Goal: Task Accomplishment & Management: Manage account settings

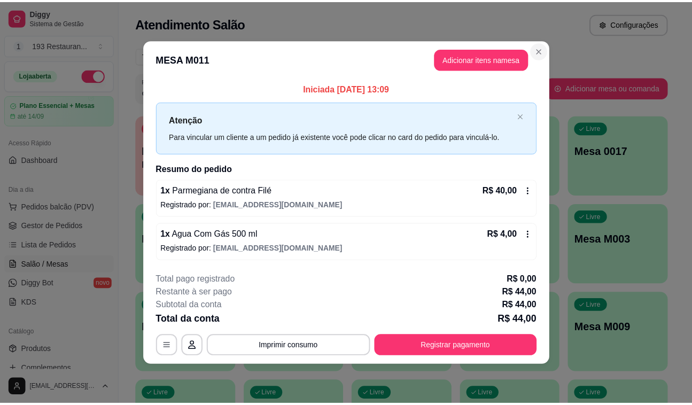
scroll to position [51, 0]
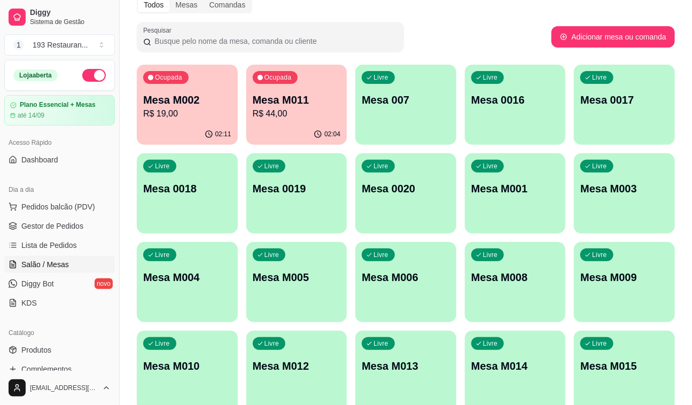
click at [206, 122] on div "Ocupada Mesa M002 R$ 19,00" at bounding box center [187, 94] width 101 height 59
click at [296, 125] on div "02:04" at bounding box center [296, 134] width 101 height 21
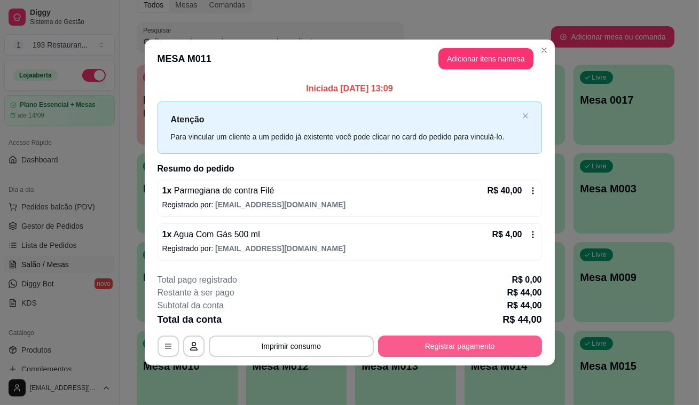
click at [438, 348] on button "Registrar pagamento" at bounding box center [460, 346] width 164 height 21
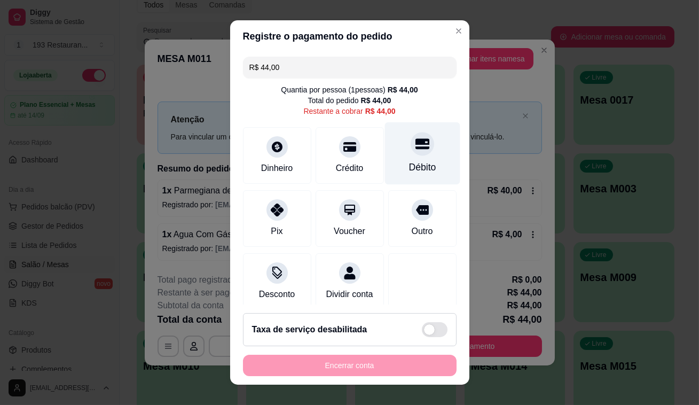
click at [416, 158] on div "Débito" at bounding box center [422, 153] width 75 height 63
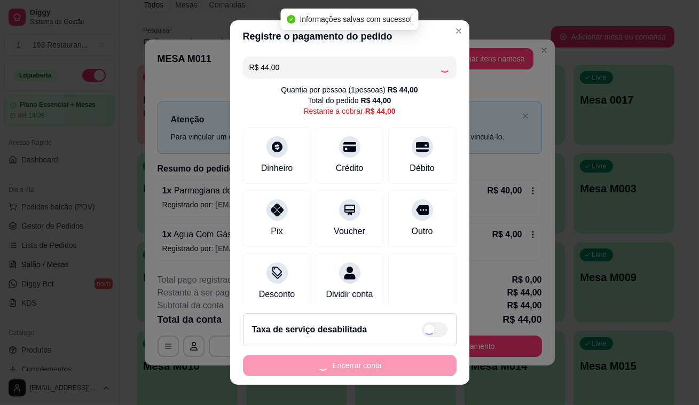
type input "R$ 0,00"
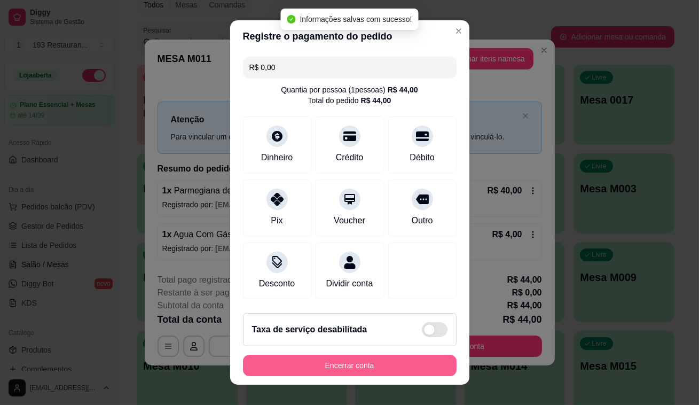
click at [410, 368] on button "Encerrar conta" at bounding box center [350, 365] width 214 height 21
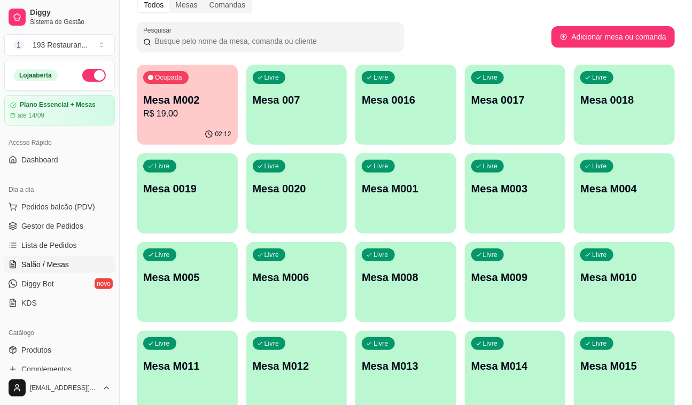
click at [201, 122] on div "Ocupada Mesa M002 R$ 19,00" at bounding box center [187, 94] width 101 height 59
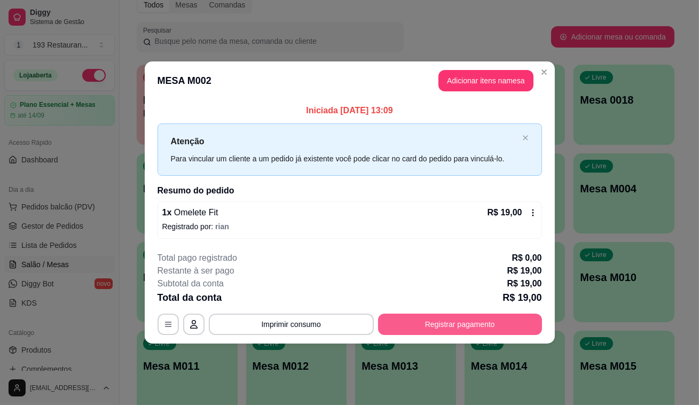
click at [446, 331] on button "Registrar pagamento" at bounding box center [460, 324] width 164 height 21
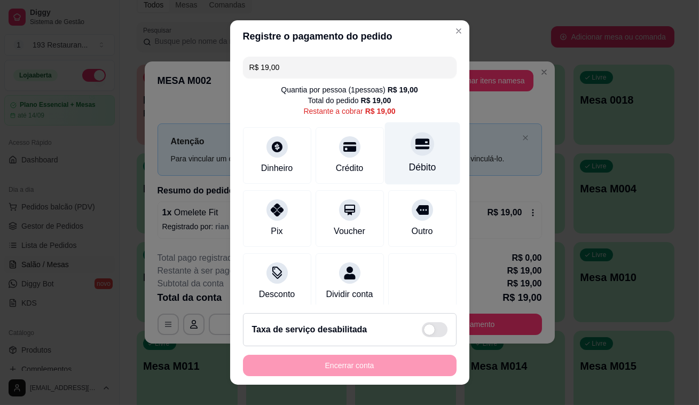
click at [415, 149] on icon at bounding box center [422, 143] width 14 height 11
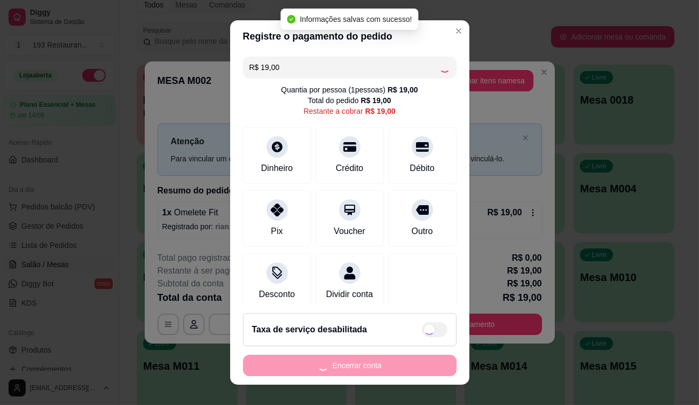
type input "R$ 0,00"
click at [399, 371] on div "Encerrar conta" at bounding box center [350, 365] width 214 height 21
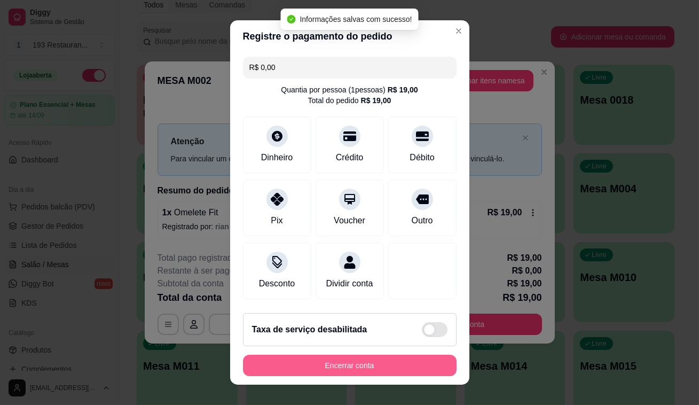
click at [399, 371] on button "Encerrar conta" at bounding box center [350, 365] width 214 height 21
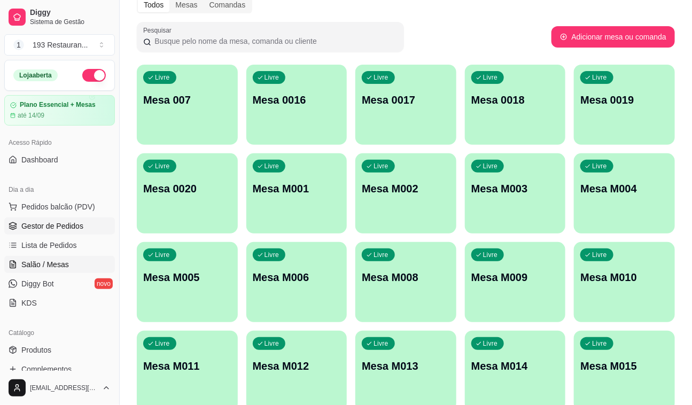
click at [67, 229] on span "Gestor de Pedidos" at bounding box center [52, 226] width 62 height 11
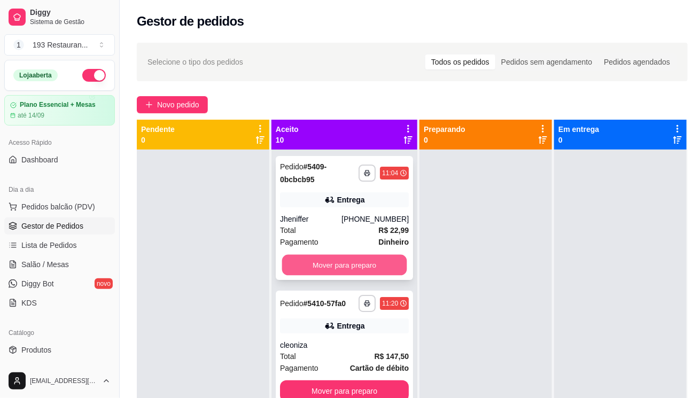
click at [349, 255] on button "Mover para preparo" at bounding box center [344, 265] width 125 height 21
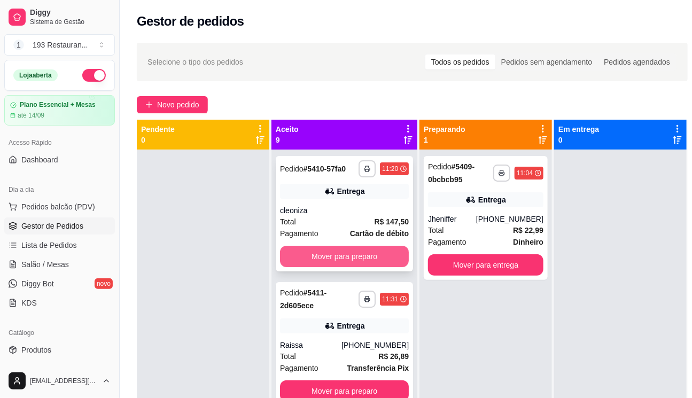
click at [348, 265] on button "Mover para preparo" at bounding box center [344, 256] width 129 height 21
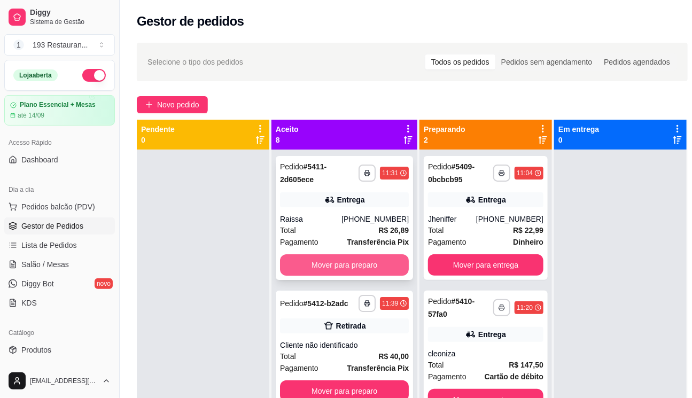
click at [349, 263] on button "Mover para preparo" at bounding box center [344, 264] width 129 height 21
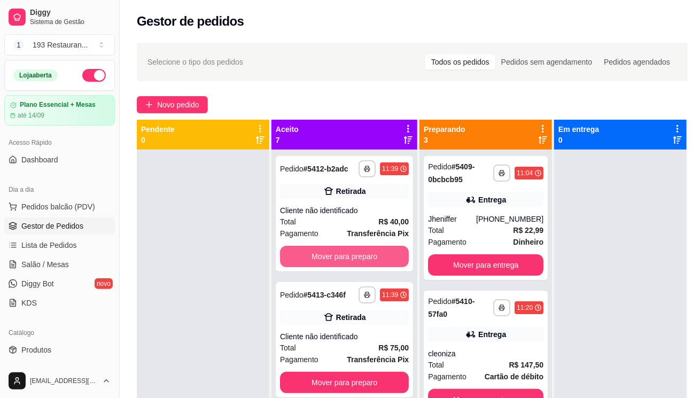
click at [349, 263] on button "Mover para preparo" at bounding box center [344, 256] width 129 height 21
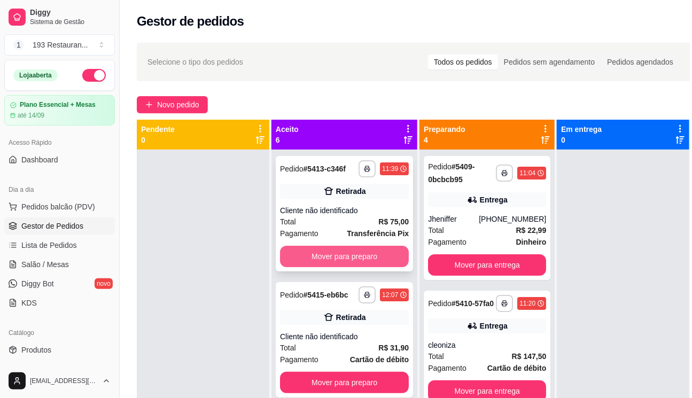
click at [349, 263] on button "Mover para preparo" at bounding box center [344, 256] width 129 height 21
click at [349, 263] on button "Mover para preparo" at bounding box center [344, 256] width 125 height 21
click at [349, 263] on button "Mover para preparo" at bounding box center [344, 256] width 129 height 21
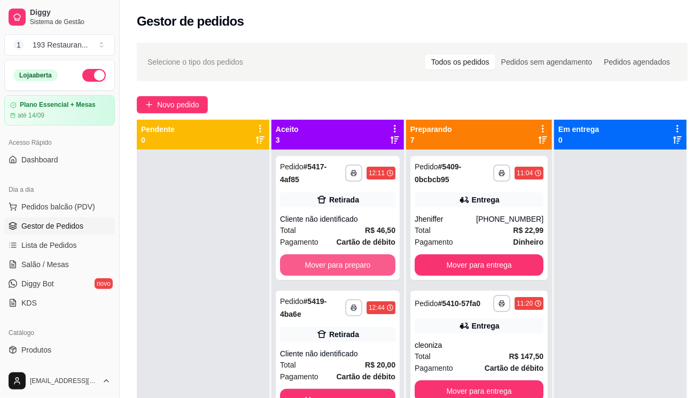
click at [349, 263] on button "Mover para preparo" at bounding box center [337, 264] width 115 height 21
click at [349, 263] on button "Mover para preparo" at bounding box center [338, 265] width 112 height 21
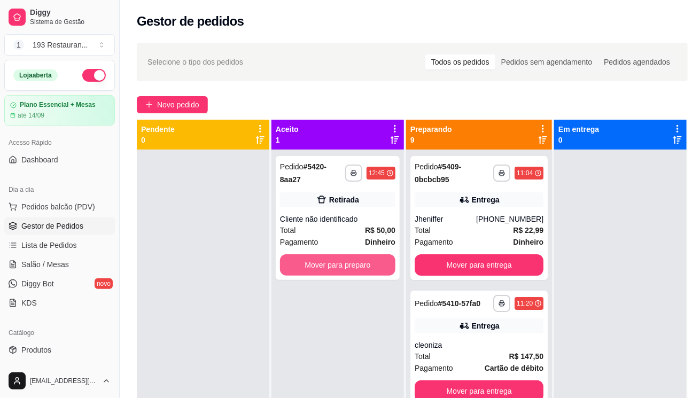
click at [349, 262] on button "Mover para preparo" at bounding box center [337, 264] width 115 height 21
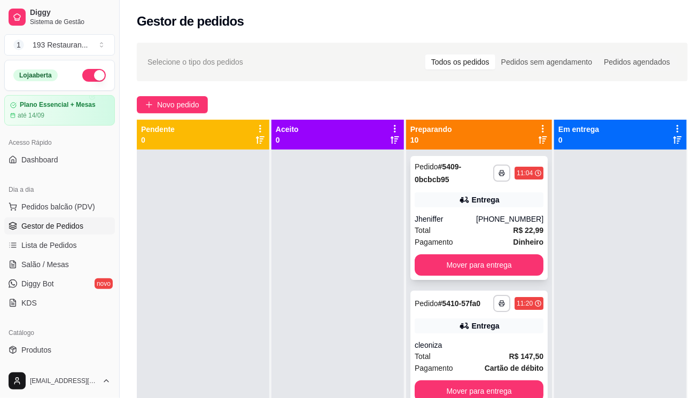
click at [467, 276] on div "**********" at bounding box center [478, 218] width 137 height 124
click at [519, 266] on button "Mover para entrega" at bounding box center [479, 265] width 125 height 21
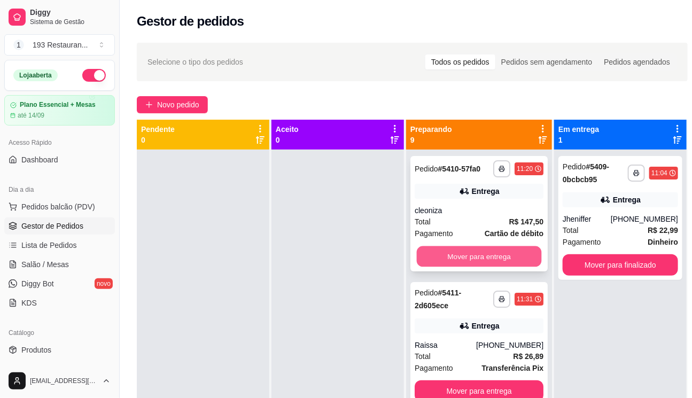
click at [518, 263] on button "Mover para entrega" at bounding box center [479, 256] width 125 height 21
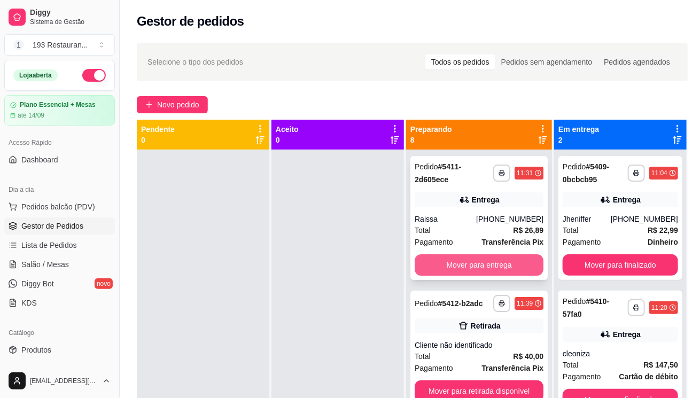
click at [518, 263] on button "Mover para entrega" at bounding box center [479, 264] width 129 height 21
click at [518, 380] on button "Mover para retirada disponível" at bounding box center [479, 390] width 129 height 21
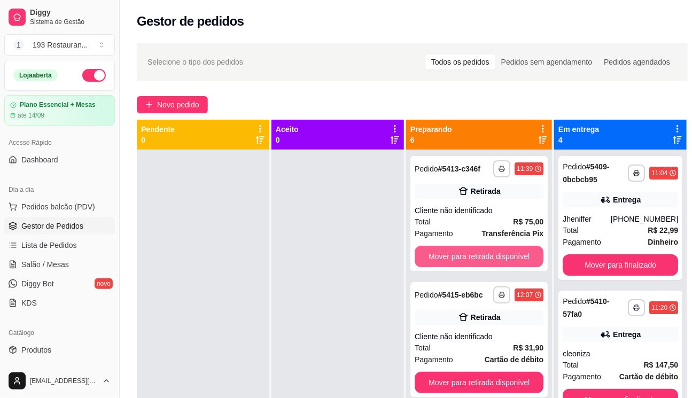
click at [518, 263] on button "Mover para retirada disponível" at bounding box center [479, 256] width 129 height 21
click at [518, 263] on button "Mover para retirada disponível" at bounding box center [479, 256] width 125 height 21
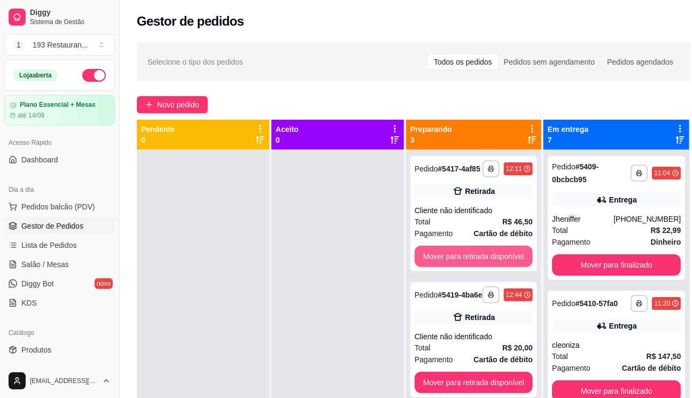
click at [518, 263] on button "Mover para retirada disponível" at bounding box center [474, 256] width 118 height 21
click at [518, 263] on button "Mover para retirada disponível" at bounding box center [473, 256] width 114 height 21
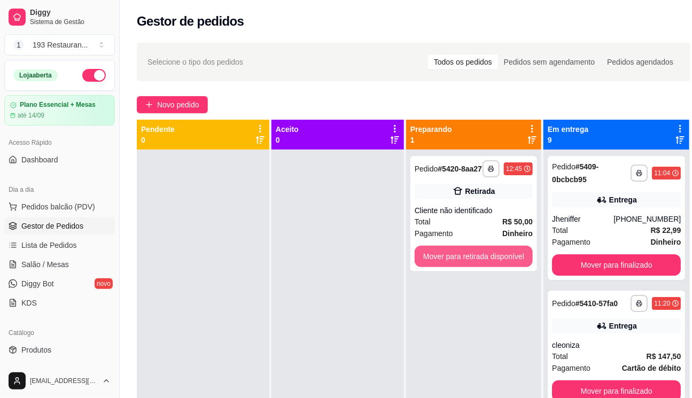
click at [518, 263] on button "Mover para retirada disponível" at bounding box center [474, 256] width 118 height 21
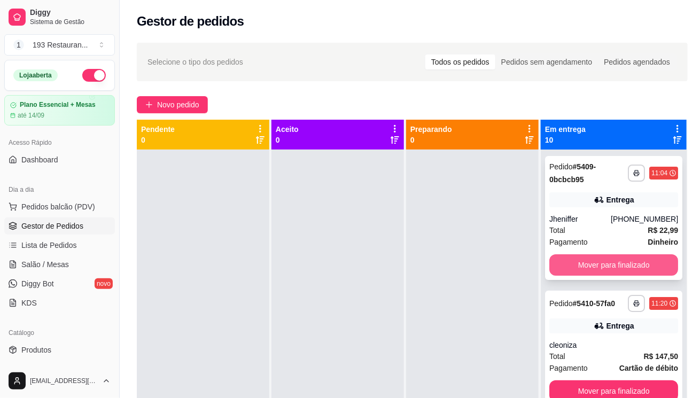
click at [623, 261] on button "Mover para finalizado" at bounding box center [613, 264] width 129 height 21
click at [623, 380] on button "Mover para finalizado" at bounding box center [613, 390] width 129 height 21
click at [622, 261] on button "Mover para finalizado" at bounding box center [613, 265] width 125 height 21
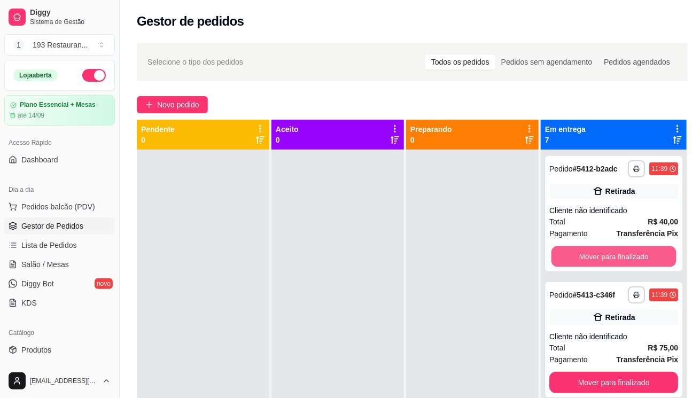
click at [621, 262] on button "Mover para finalizado" at bounding box center [613, 256] width 125 height 21
click at [621, 261] on button "Mover para finalizado" at bounding box center [613, 256] width 125 height 21
click at [621, 261] on button "Mover para finalizado" at bounding box center [613, 256] width 129 height 21
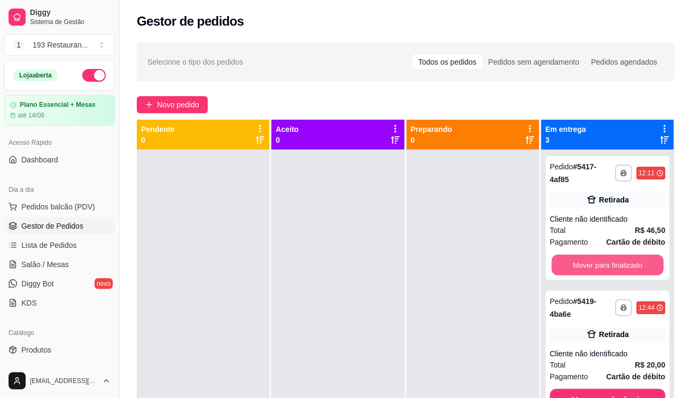
click at [621, 261] on button "Mover para finalizado" at bounding box center [607, 265] width 112 height 21
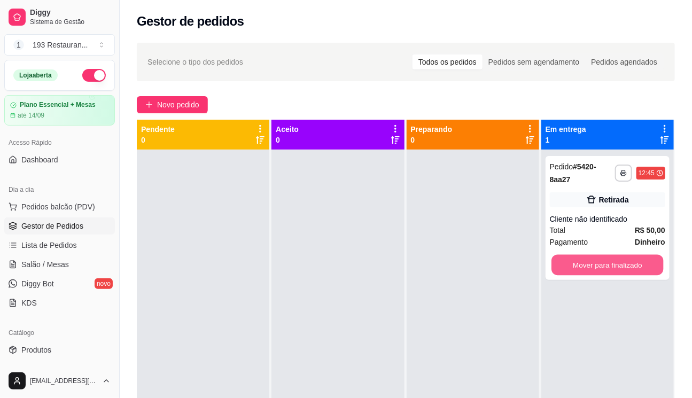
click at [621, 261] on button "Mover para finalizado" at bounding box center [607, 265] width 112 height 21
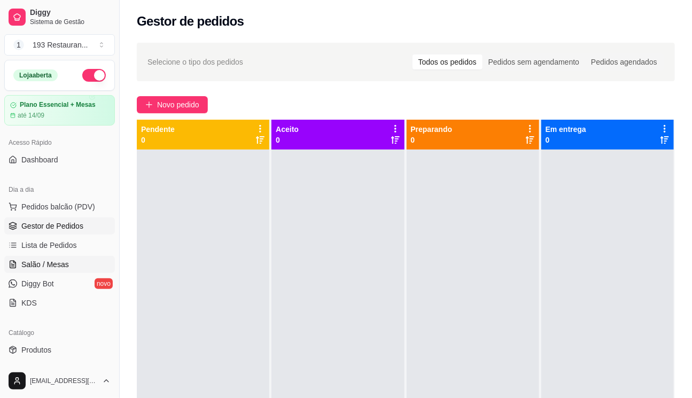
click at [79, 261] on link "Salão / Mesas" at bounding box center [59, 264] width 111 height 17
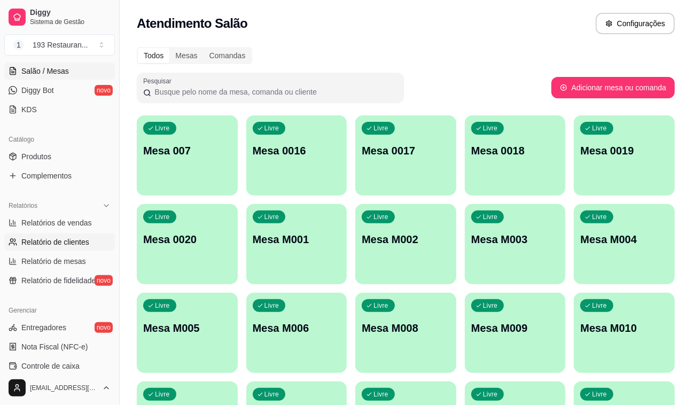
scroll to position [194, 0]
click at [68, 209] on div "Relatórios" at bounding box center [59, 205] width 111 height 17
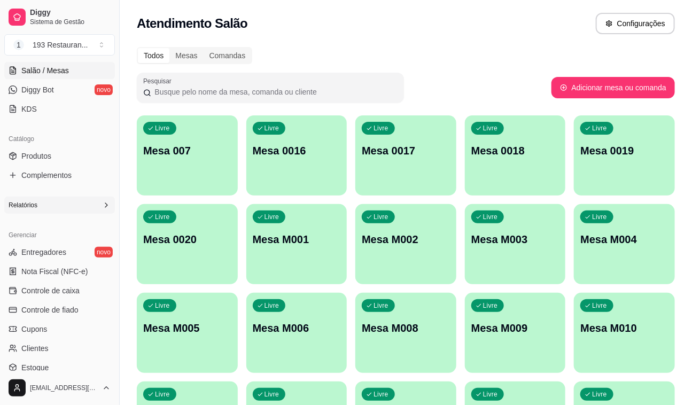
click at [102, 204] on icon at bounding box center [106, 205] width 9 height 9
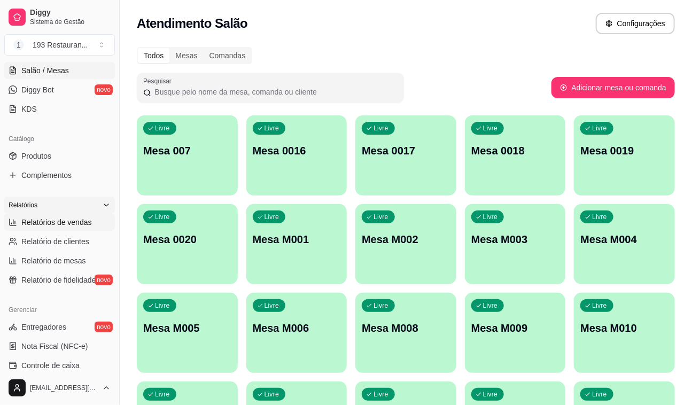
click at [79, 224] on span "Relatórios de vendas" at bounding box center [56, 222] width 71 height 11
select select "ALL"
select select "0"
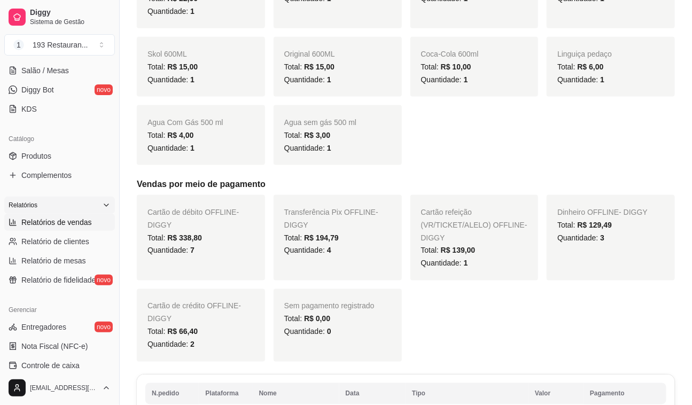
scroll to position [534, 0]
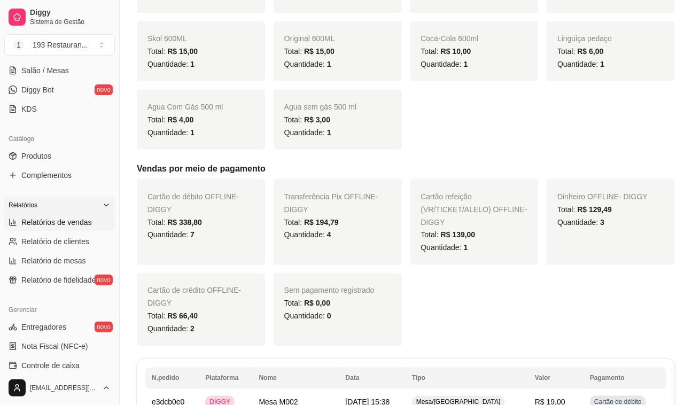
click at [431, 313] on div "Cartão de débito OFFLINE - DIGGY Total: R$ 338,80 Quantidade: 7 Transferência P…" at bounding box center [406, 263] width 538 height 167
